Goal: Information Seeking & Learning: Learn about a topic

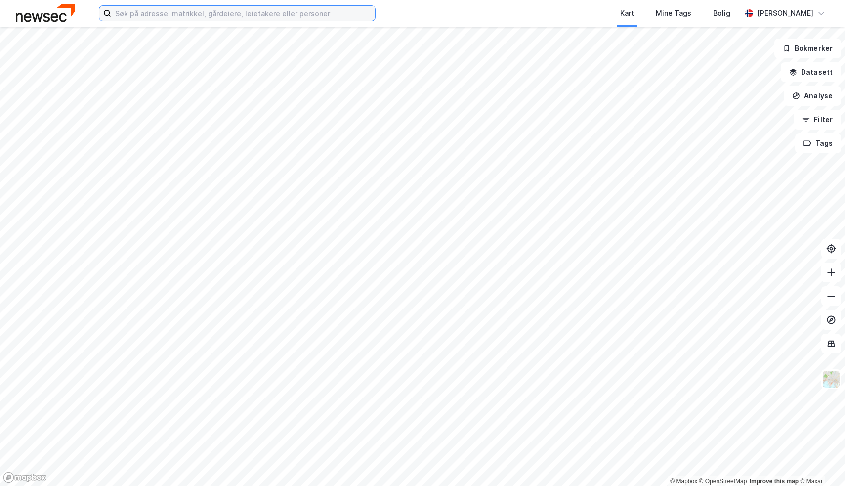
click at [296, 15] on input at bounding box center [243, 13] width 264 height 15
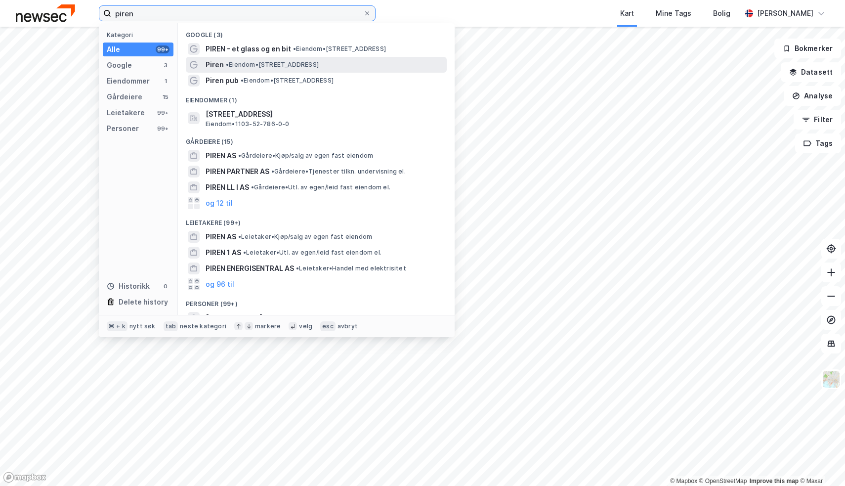
type input "piren"
click at [261, 66] on span "• Eiendom • [STREET_ADDRESS]" at bounding box center [272, 65] width 93 height 8
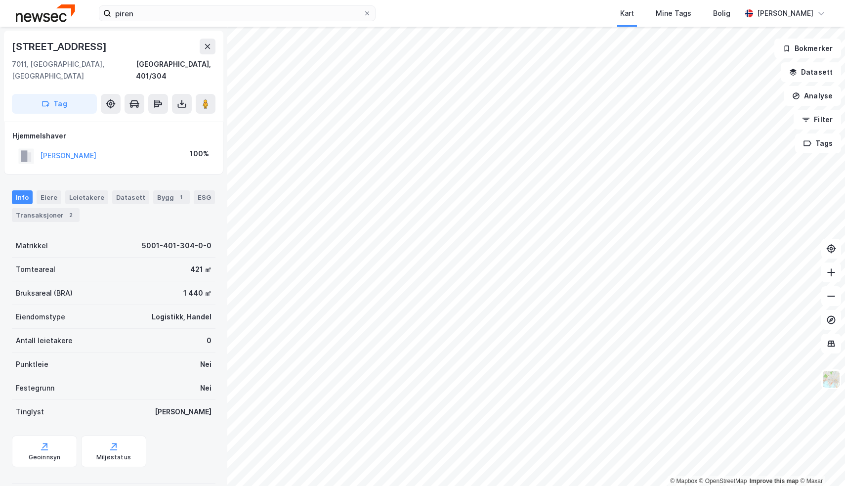
click at [844, 0] on html "piren Kart Mine Tags Bolig [PERSON_NAME] © Mapbox © OpenStreetMap Improve this …" at bounding box center [422, 243] width 845 height 486
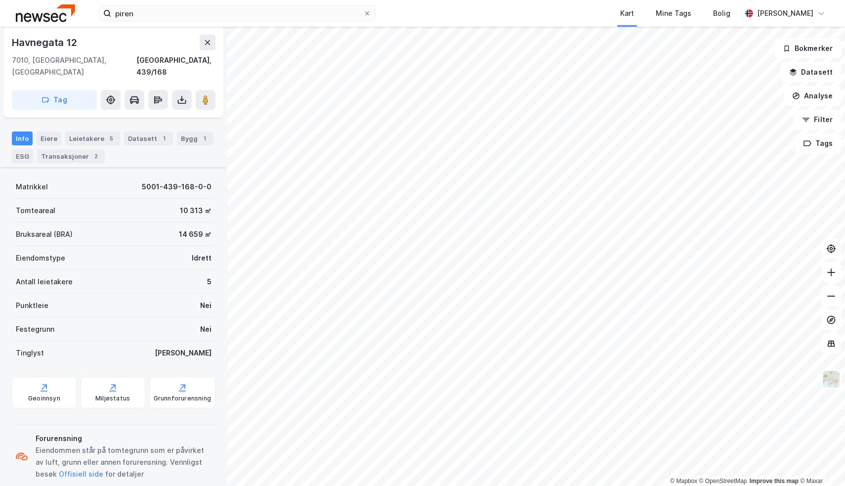
scroll to position [156, 0]
click at [106, 134] on div "5" at bounding box center [111, 139] width 10 height 10
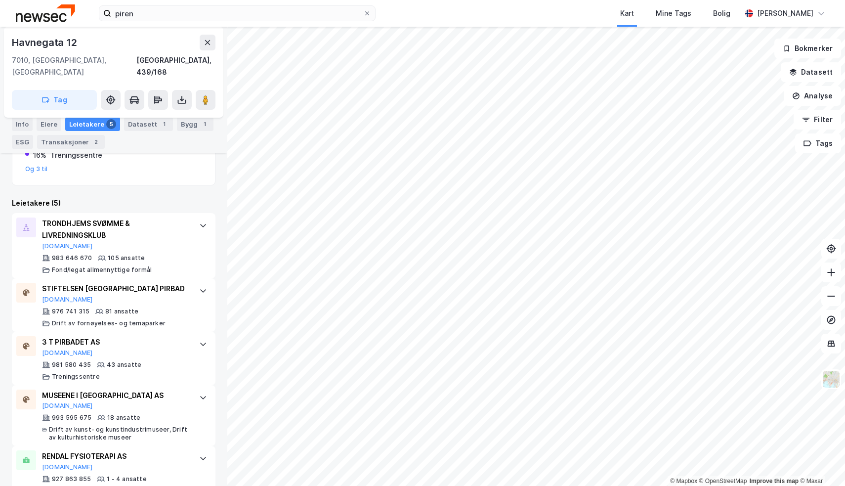
scroll to position [297, 0]
click at [185, 218] on div "TRONDHJEMS SVØMME & LIVREDNINGSKLUB" at bounding box center [115, 230] width 147 height 24
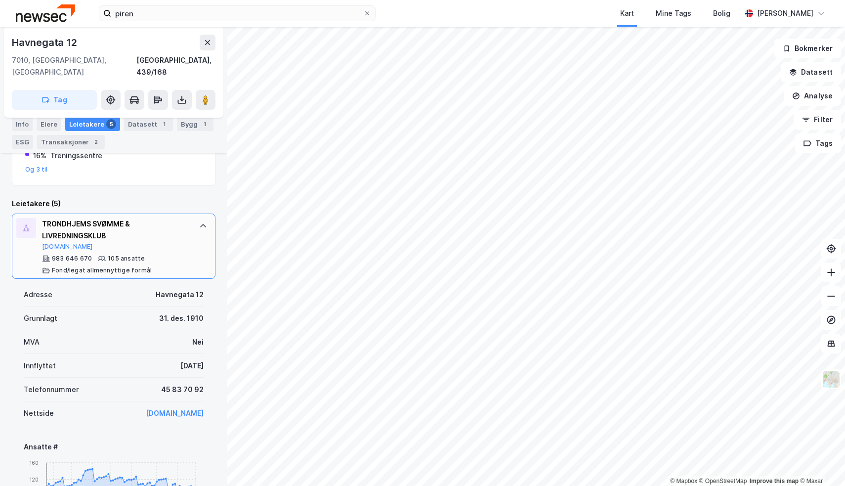
click at [185, 218] on div "TRONDHJEMS SVØMME & LIVREDNINGSKLUB" at bounding box center [115, 230] width 147 height 24
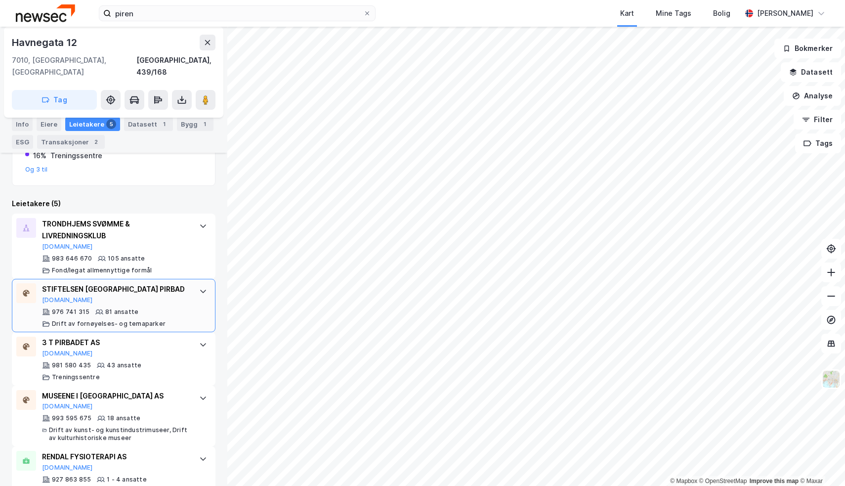
click at [185, 283] on div "STIFTELSEN [GEOGRAPHIC_DATA] PIRBAD" at bounding box center [115, 289] width 147 height 12
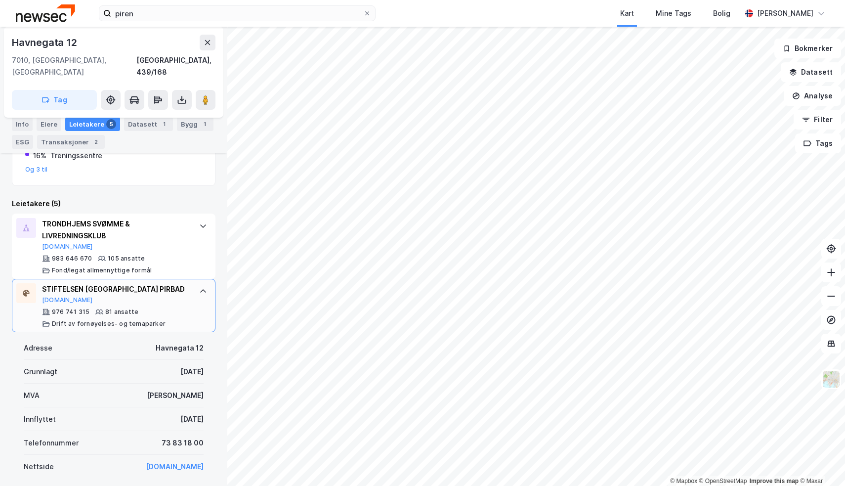
click at [185, 283] on div "STIFTELSEN [GEOGRAPHIC_DATA] PIRBAD" at bounding box center [115, 289] width 147 height 12
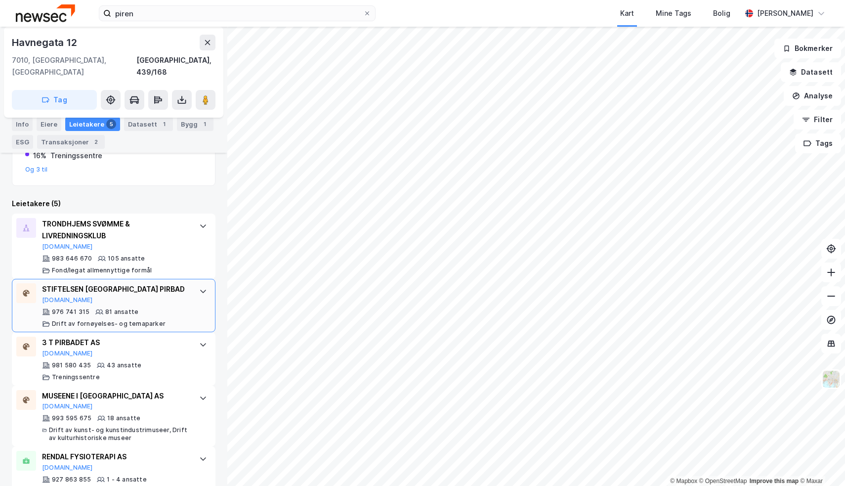
scroll to position [0, 0]
click at [190, 332] on div "3 T PIRBADET AS [DOMAIN_NAME] 981 580 435 43 ansatte Treningssentre" at bounding box center [114, 358] width 204 height 53
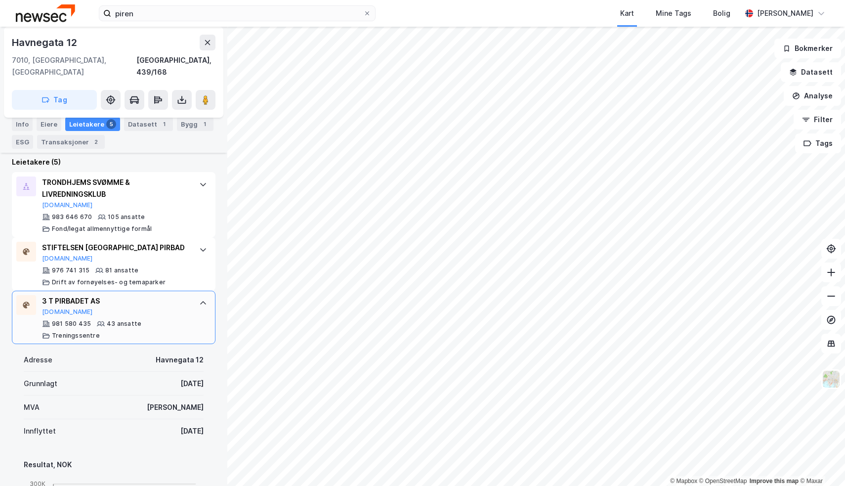
click at [199, 293] on div "3 T PIRBADET AS [DOMAIN_NAME] 981 580 435 43 ansatte Treningssentre" at bounding box center [114, 317] width 204 height 53
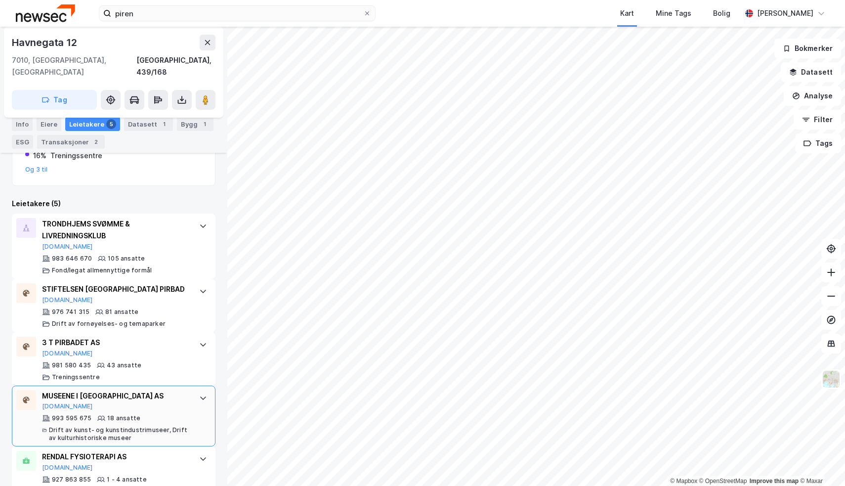
click at [181, 390] on div "MUSEENE I [GEOGRAPHIC_DATA] AS" at bounding box center [115, 396] width 147 height 12
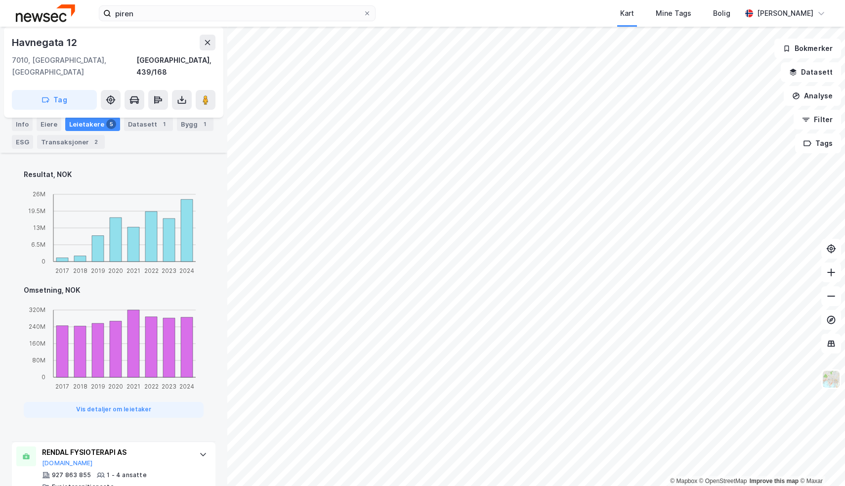
scroll to position [824, 0]
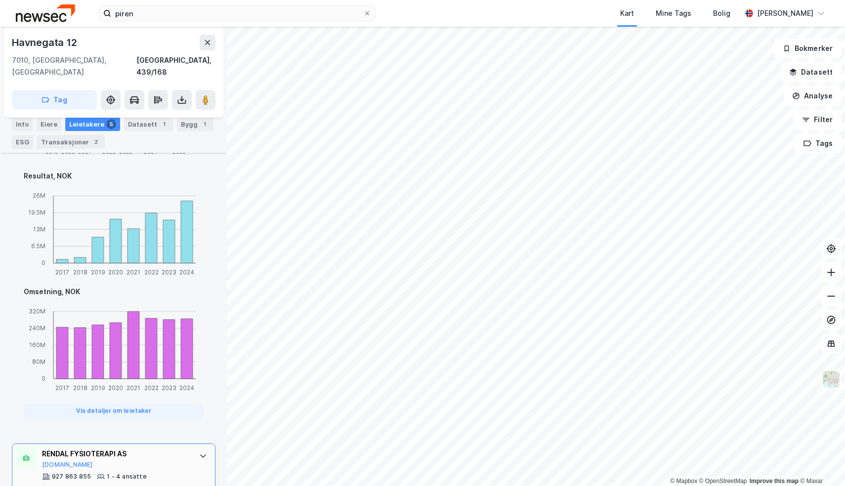
click at [176, 448] on div "RENDAL FYSIOTERAPI AS" at bounding box center [115, 454] width 147 height 12
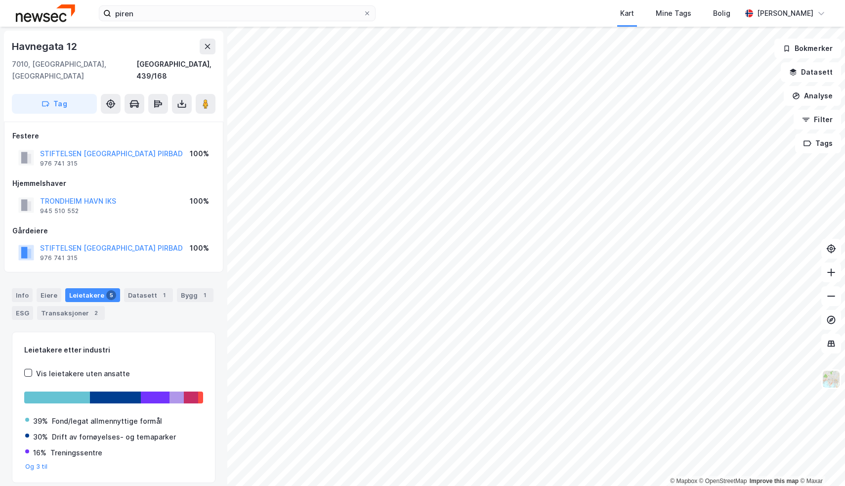
scroll to position [0, 0]
click at [147, 288] on div "Datasett 1" at bounding box center [148, 295] width 49 height 14
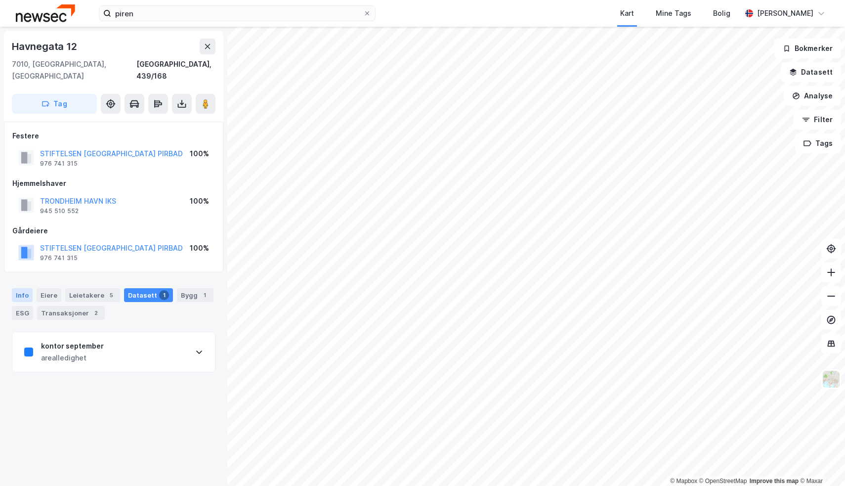
click at [24, 288] on div "Info" at bounding box center [22, 295] width 21 height 14
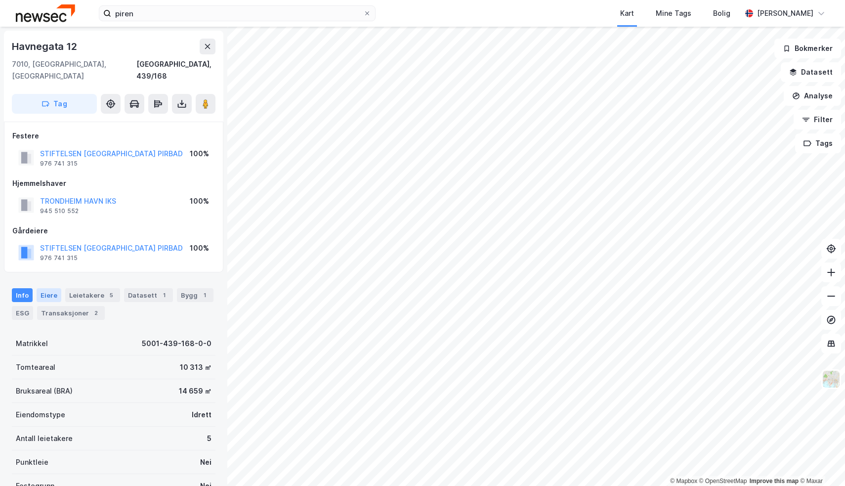
click at [45, 288] on div "Eiere" at bounding box center [49, 295] width 25 height 14
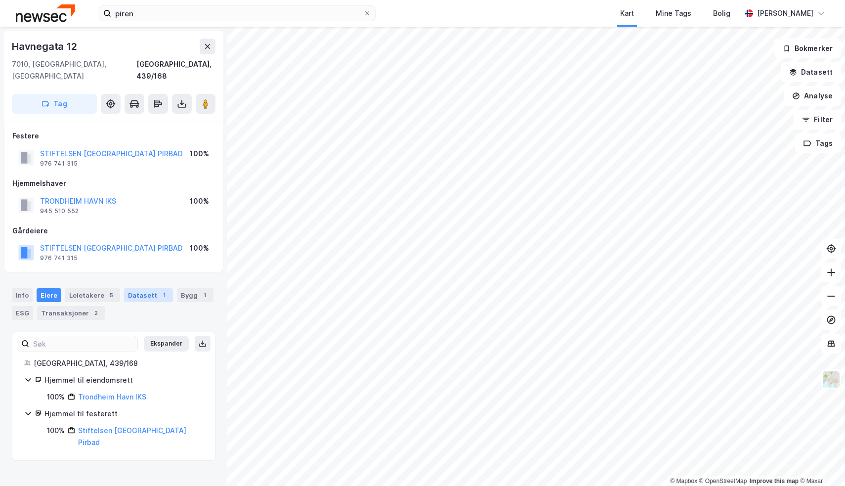
click at [135, 288] on div "Datasett 1" at bounding box center [148, 295] width 49 height 14
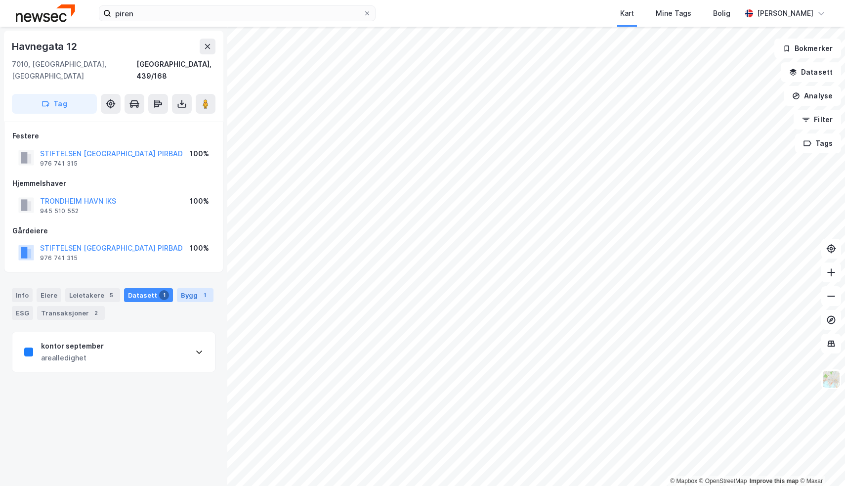
click at [179, 288] on div "Bygg 1" at bounding box center [195, 295] width 37 height 14
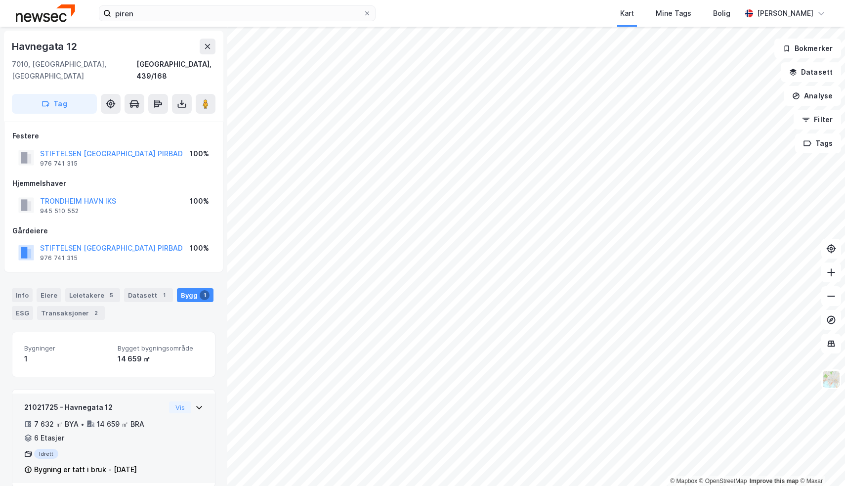
click at [199, 403] on icon at bounding box center [199, 407] width 8 height 8
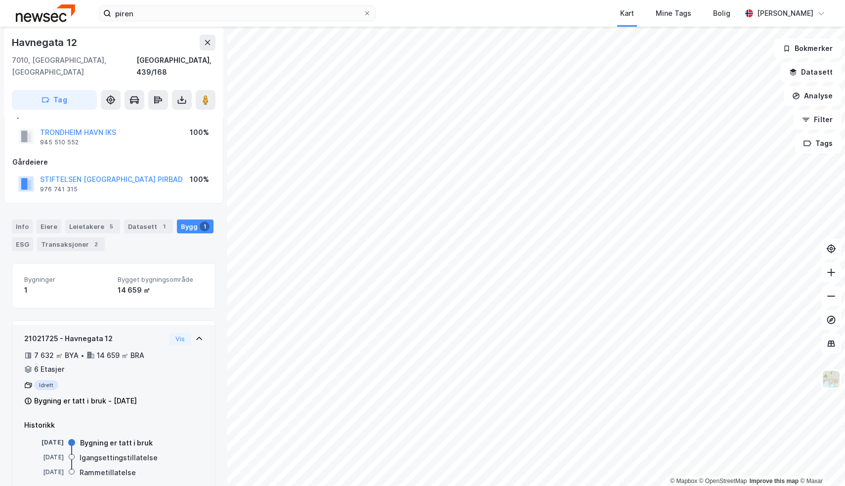
click at [199, 336] on icon at bounding box center [199, 337] width 6 height 3
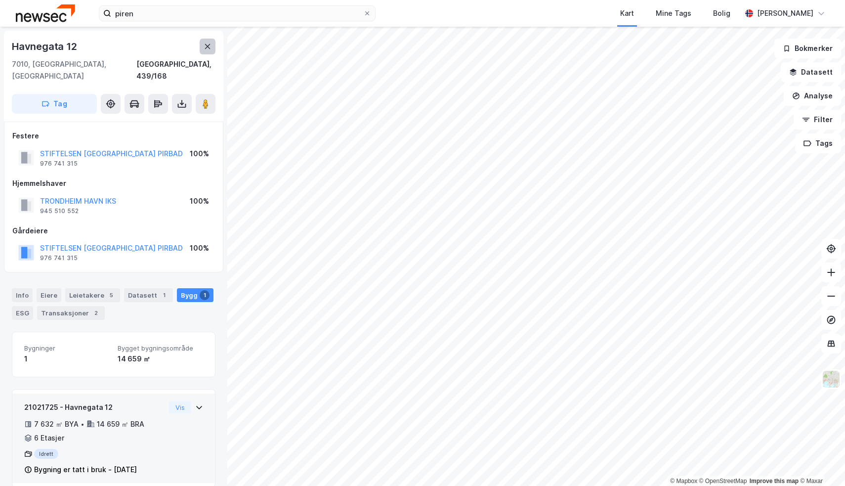
click at [206, 52] on button at bounding box center [208, 47] width 16 height 16
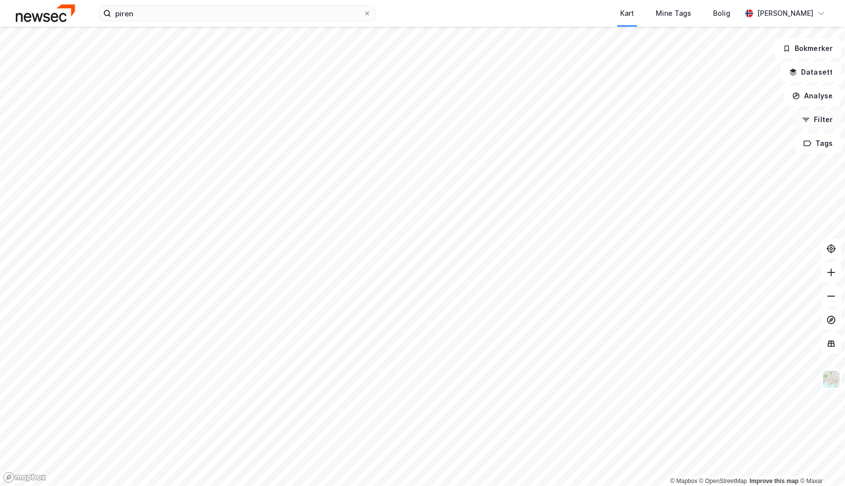
click at [818, 128] on button "Filter" at bounding box center [817, 120] width 47 height 20
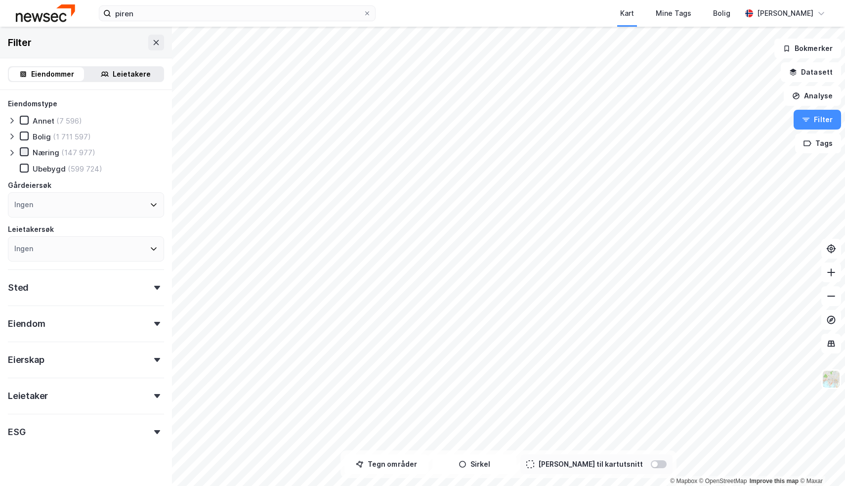
click at [27, 155] on icon at bounding box center [24, 151] width 7 height 7
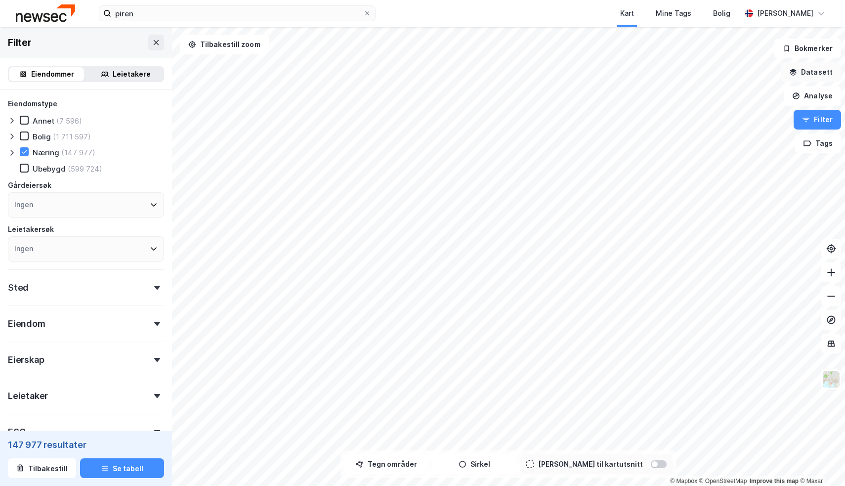
click at [822, 78] on button "Datasett" at bounding box center [811, 72] width 60 height 20
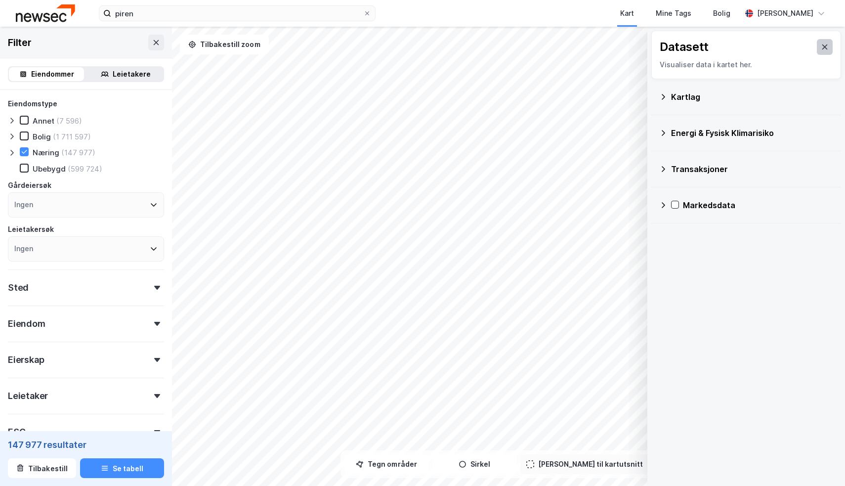
click at [829, 44] on button at bounding box center [825, 47] width 16 height 16
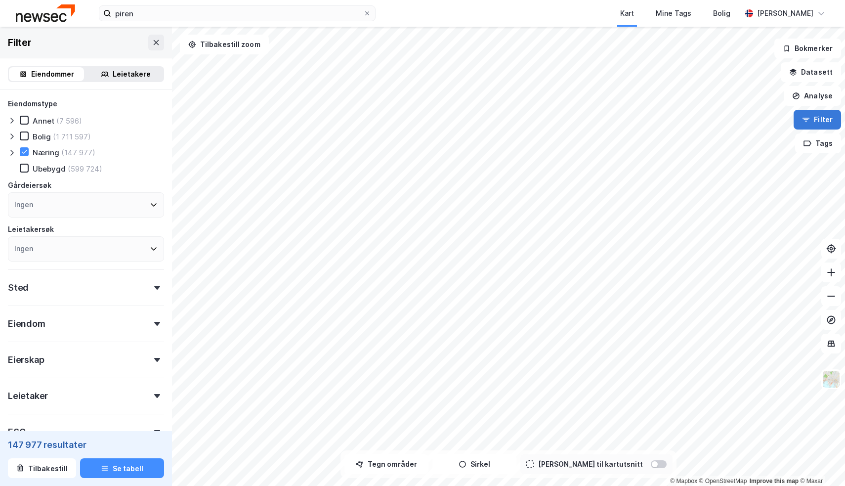
click at [810, 122] on icon "button" at bounding box center [806, 120] width 8 height 8
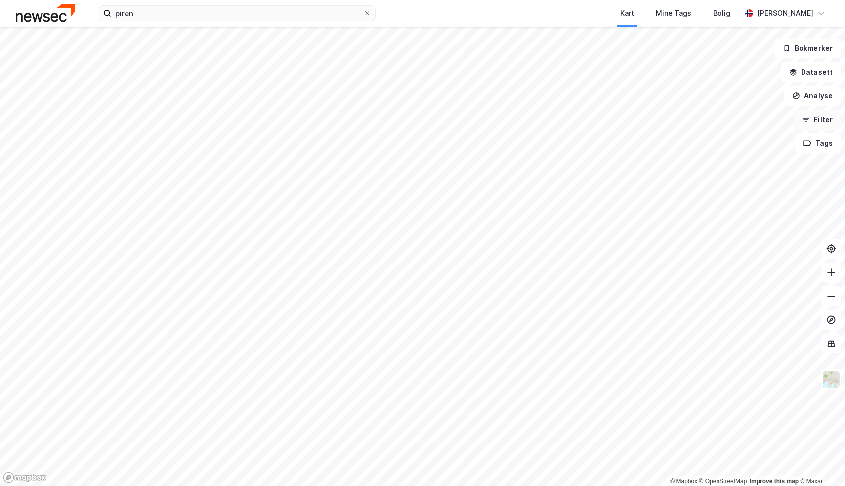
click at [810, 122] on icon "button" at bounding box center [806, 120] width 8 height 8
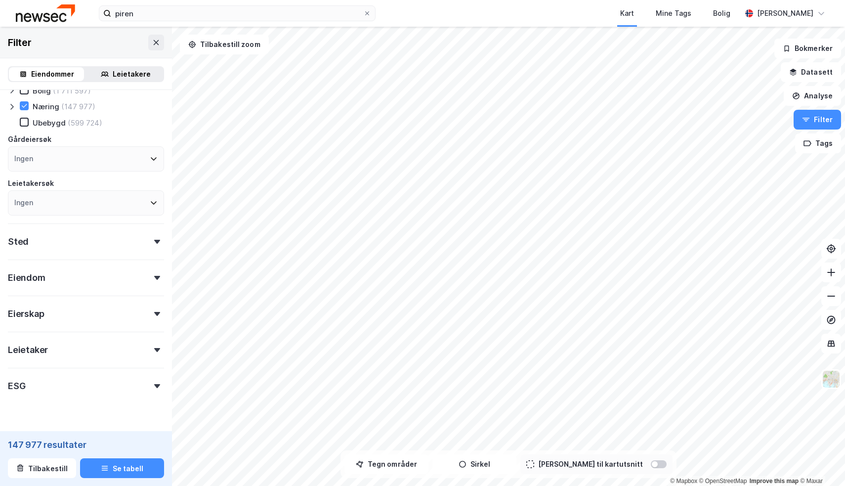
scroll to position [60, 0]
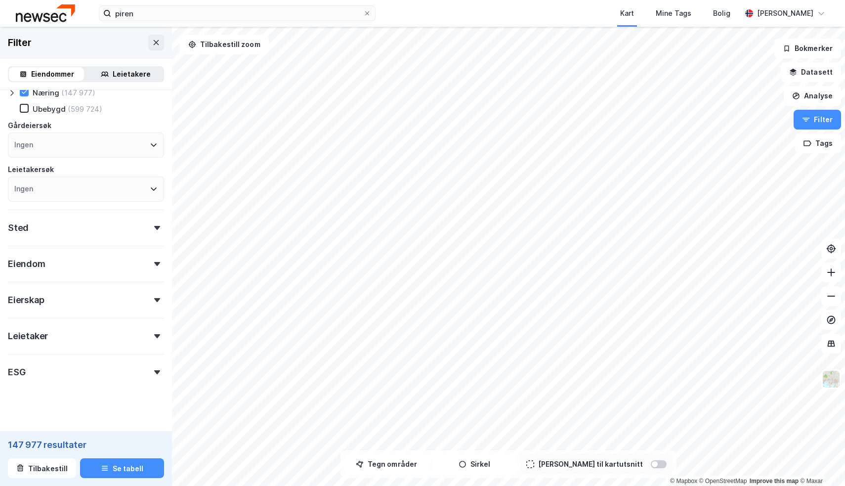
click at [113, 275] on div "Eiendomstype Annet (7 596) Bolig (1 711 597) [DEMOGRAPHIC_DATA] (147 977) [GEOG…" at bounding box center [86, 210] width 156 height 344
click at [112, 265] on div "Eiendom" at bounding box center [86, 260] width 156 height 28
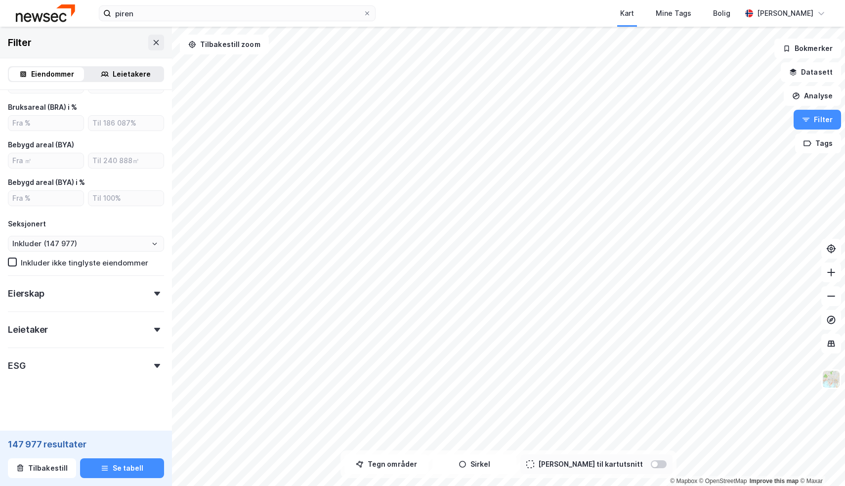
scroll to position [314, 0]
click at [126, 321] on div "Leietaker" at bounding box center [86, 326] width 156 height 28
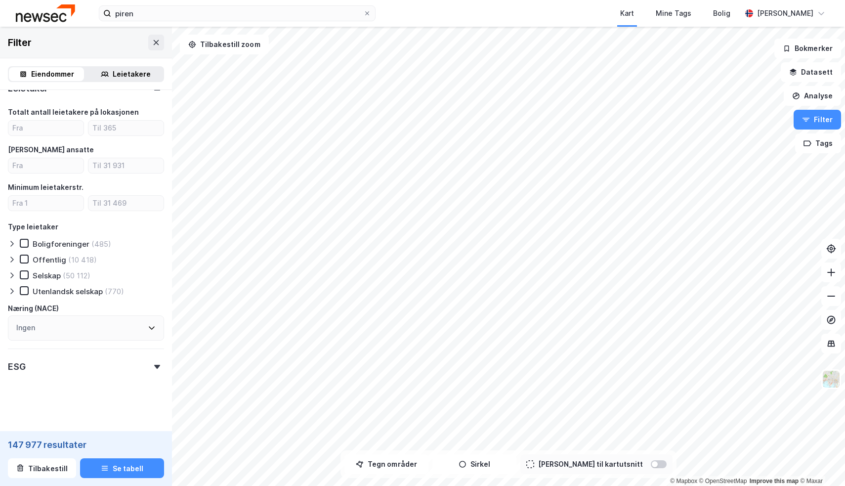
scroll to position [556, 0]
click at [111, 352] on div "ESG" at bounding box center [86, 363] width 156 height 28
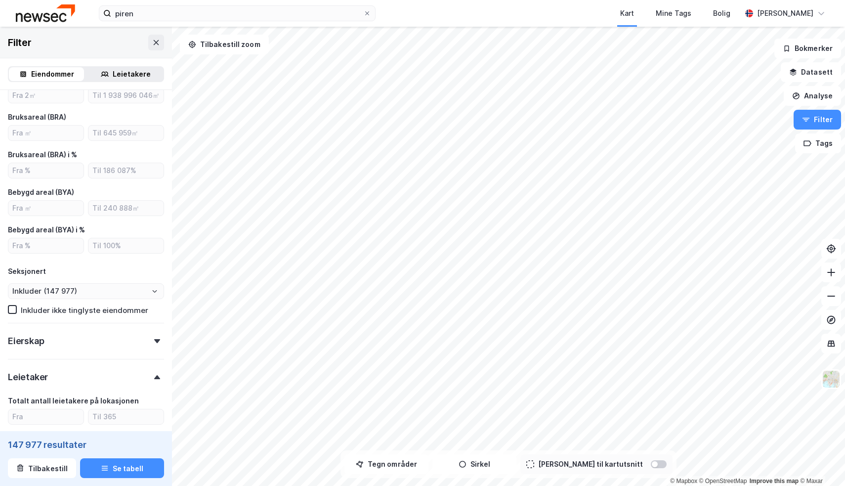
scroll to position [266, 0]
